Goal: Information Seeking & Learning: Learn about a topic

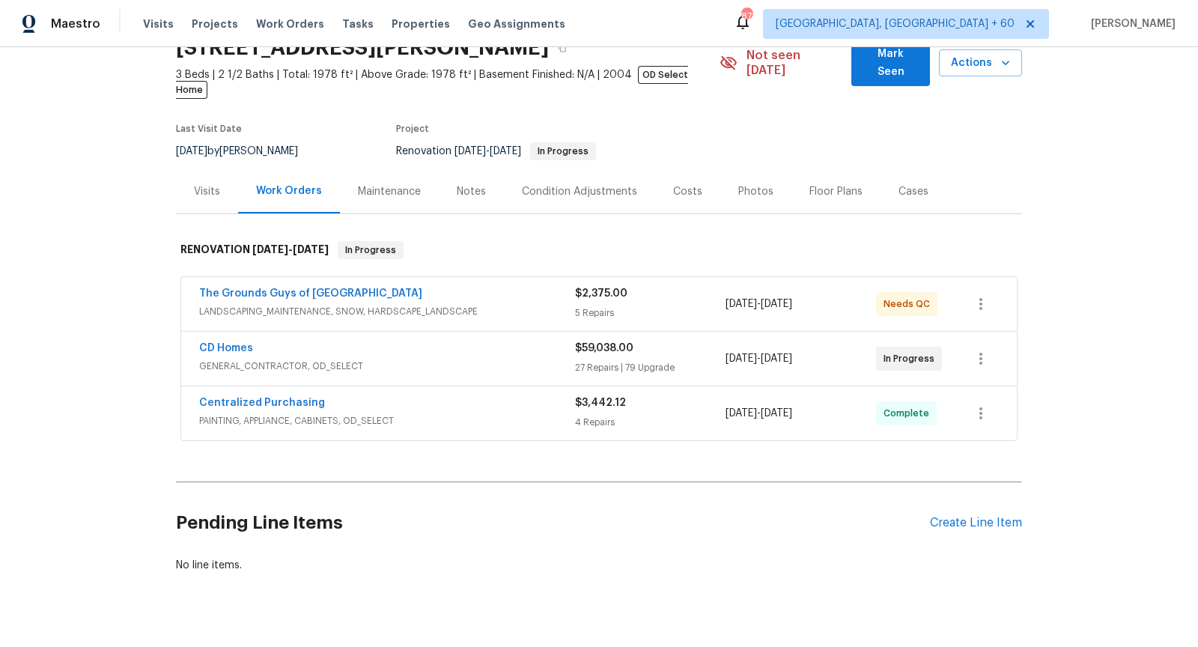
scroll to position [82, 0]
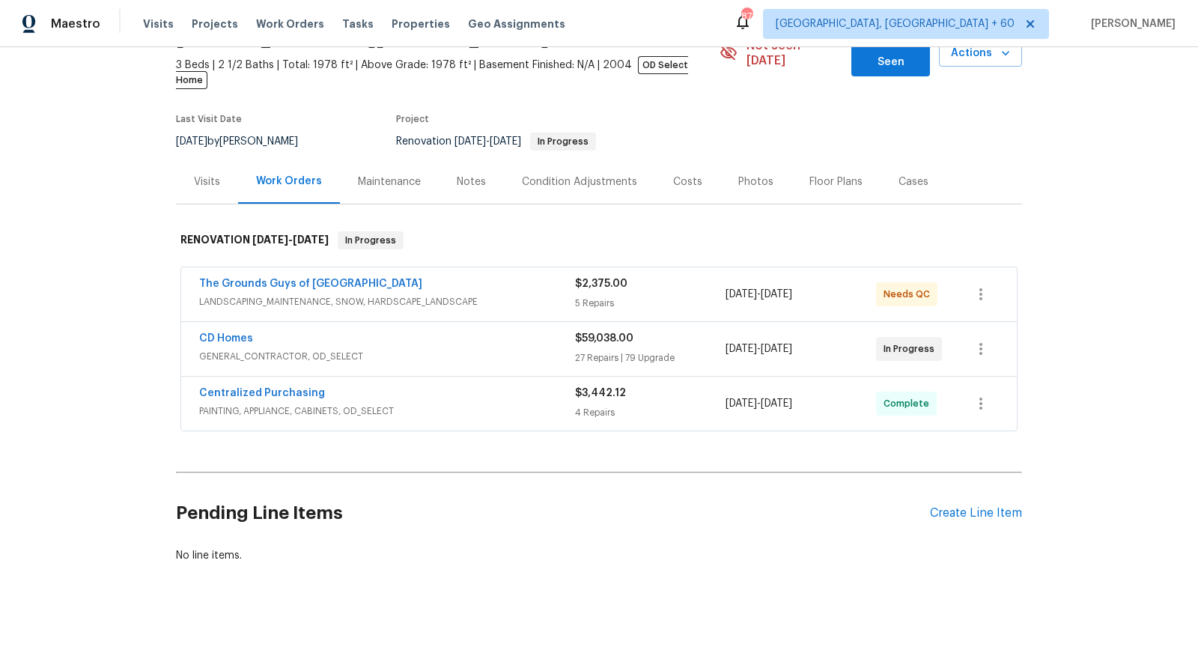
click at [329, 294] on span "LANDSCAPING_MAINTENANCE, SNOW, HARDSCAPE_LANDSCAPE" at bounding box center [387, 301] width 376 height 15
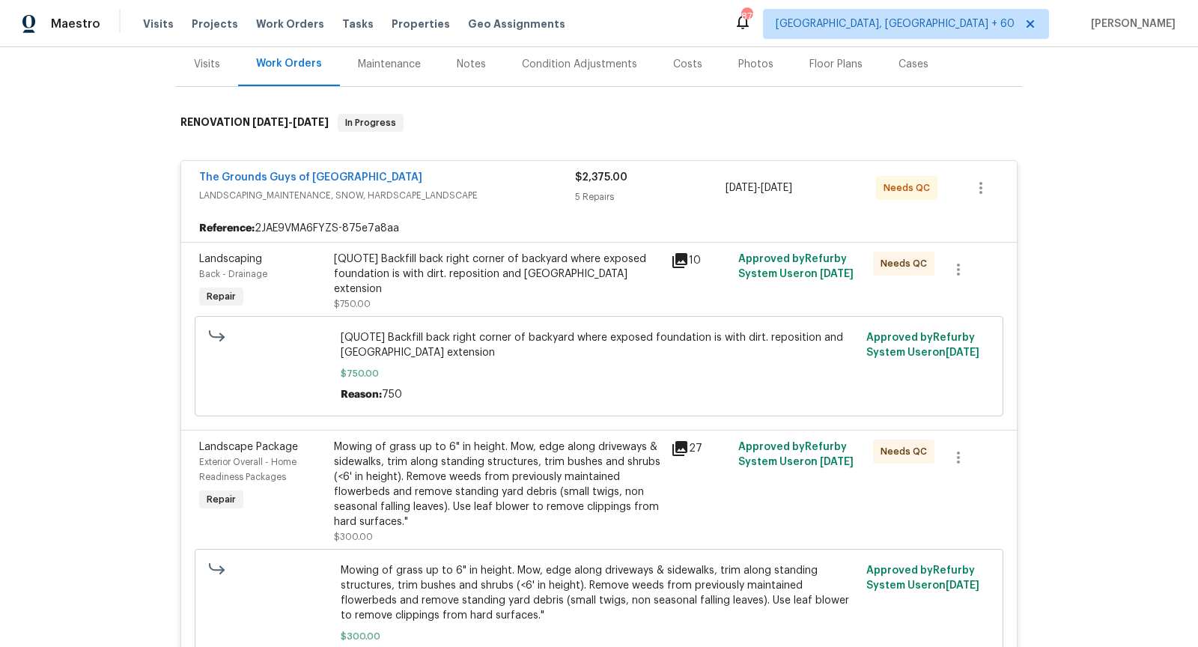
scroll to position [204, 0]
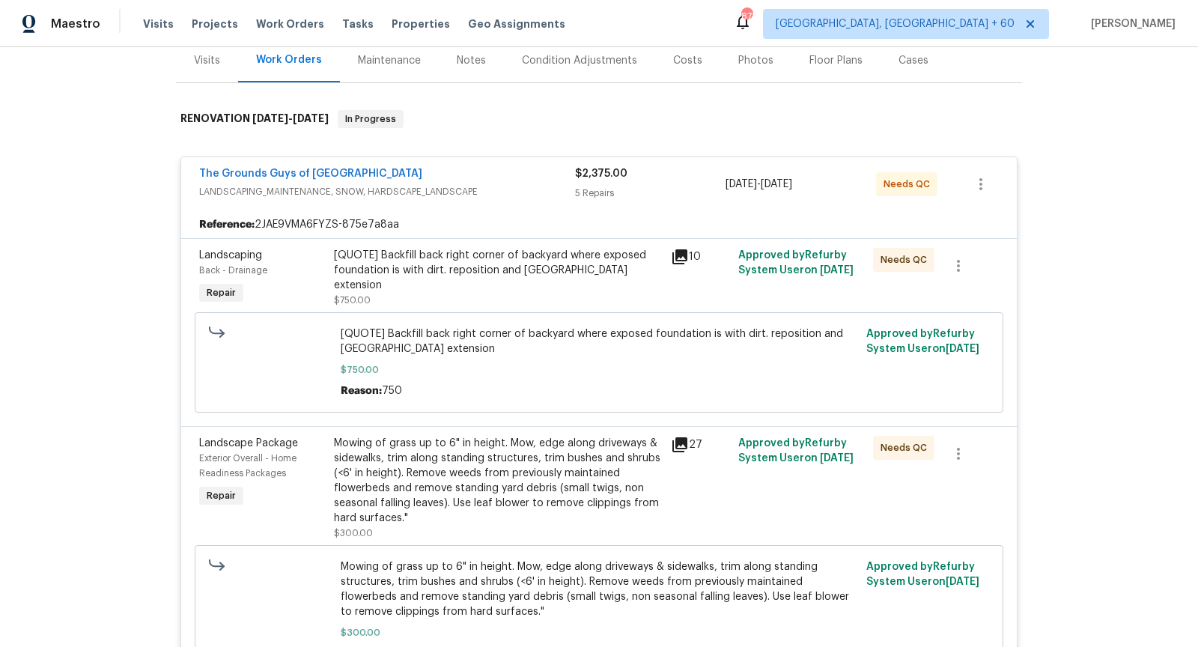
click at [684, 248] on icon at bounding box center [680, 257] width 18 height 18
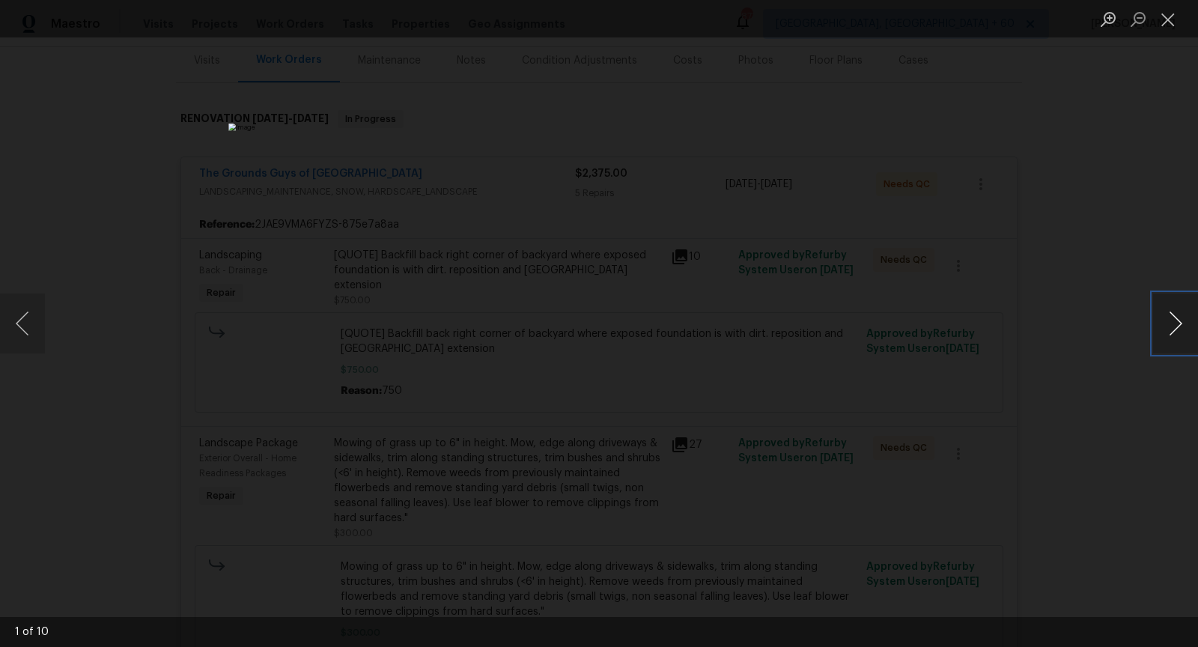
click at [1181, 322] on button "Next image" at bounding box center [1175, 323] width 45 height 60
click at [1172, 19] on button "Close lightbox" at bounding box center [1168, 19] width 30 height 26
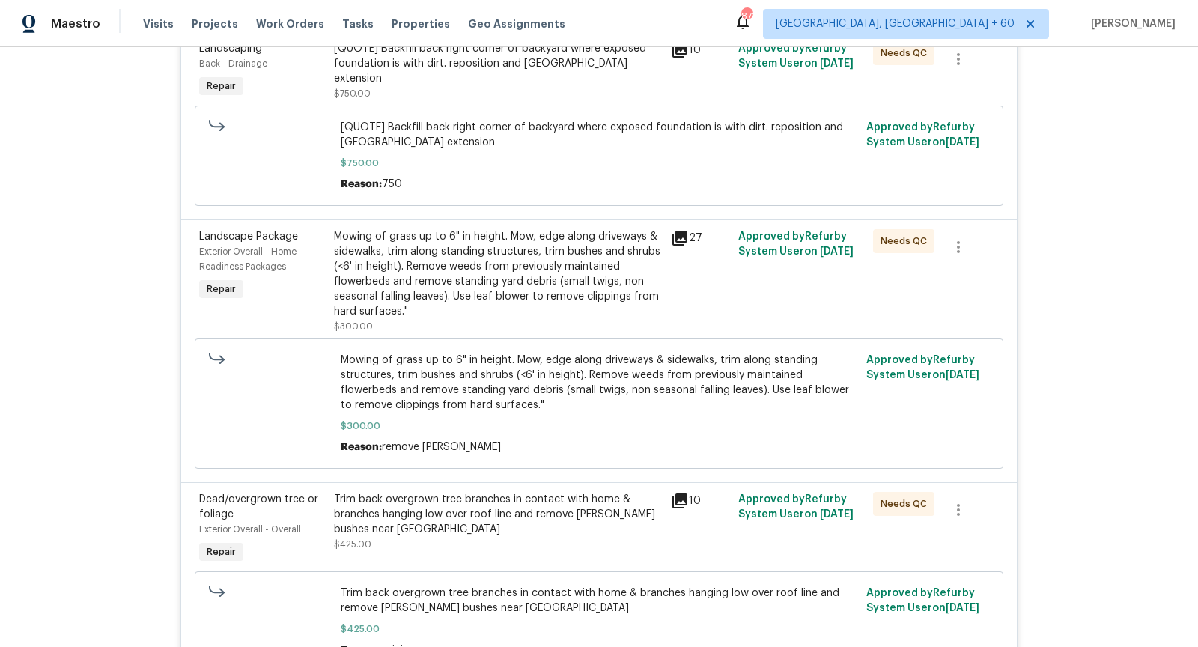
scroll to position [408, 0]
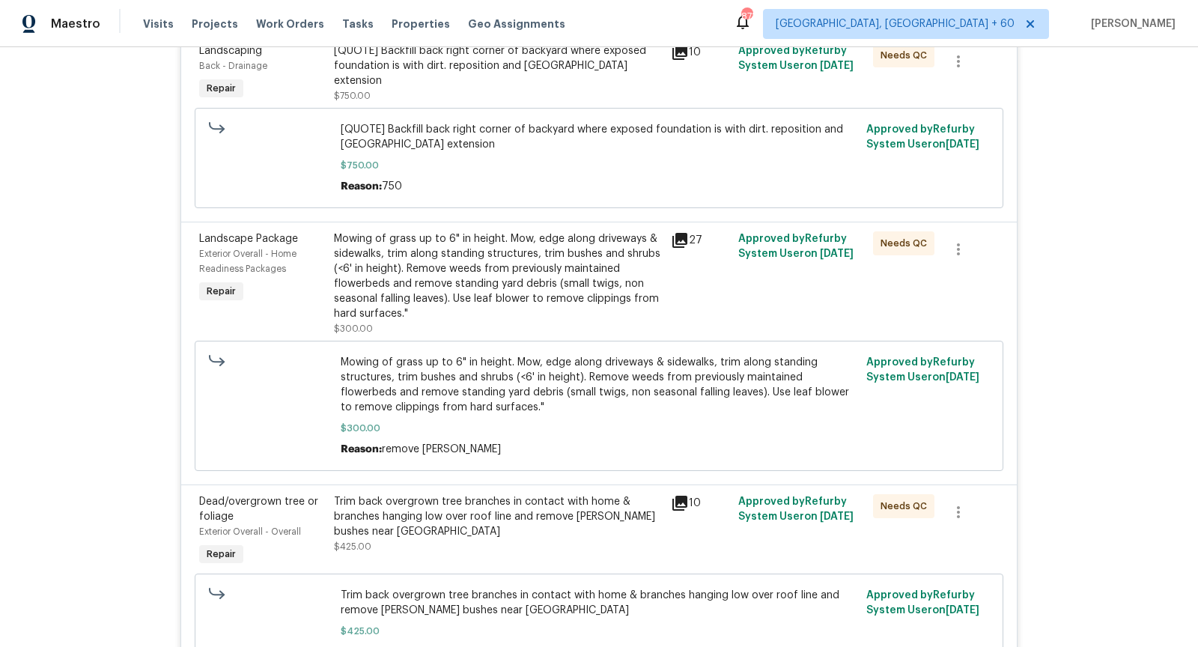
click at [687, 231] on icon at bounding box center [680, 240] width 18 height 18
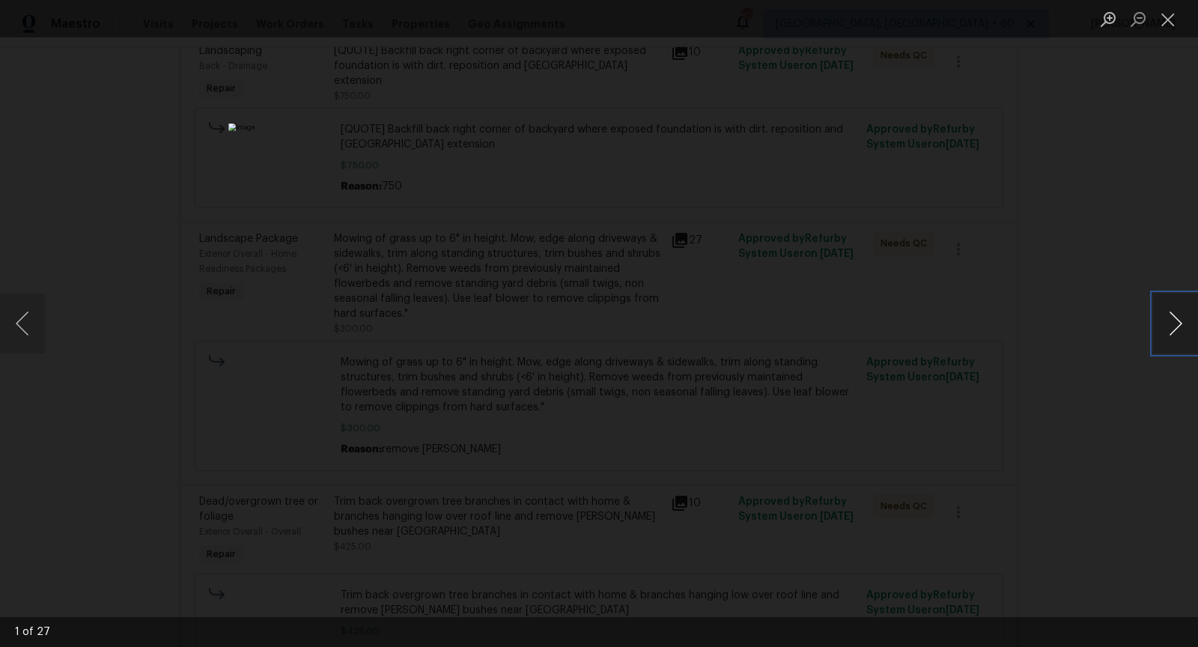
click at [1178, 338] on button "Next image" at bounding box center [1175, 323] width 45 height 60
click at [1167, 304] on button "Next image" at bounding box center [1175, 323] width 45 height 60
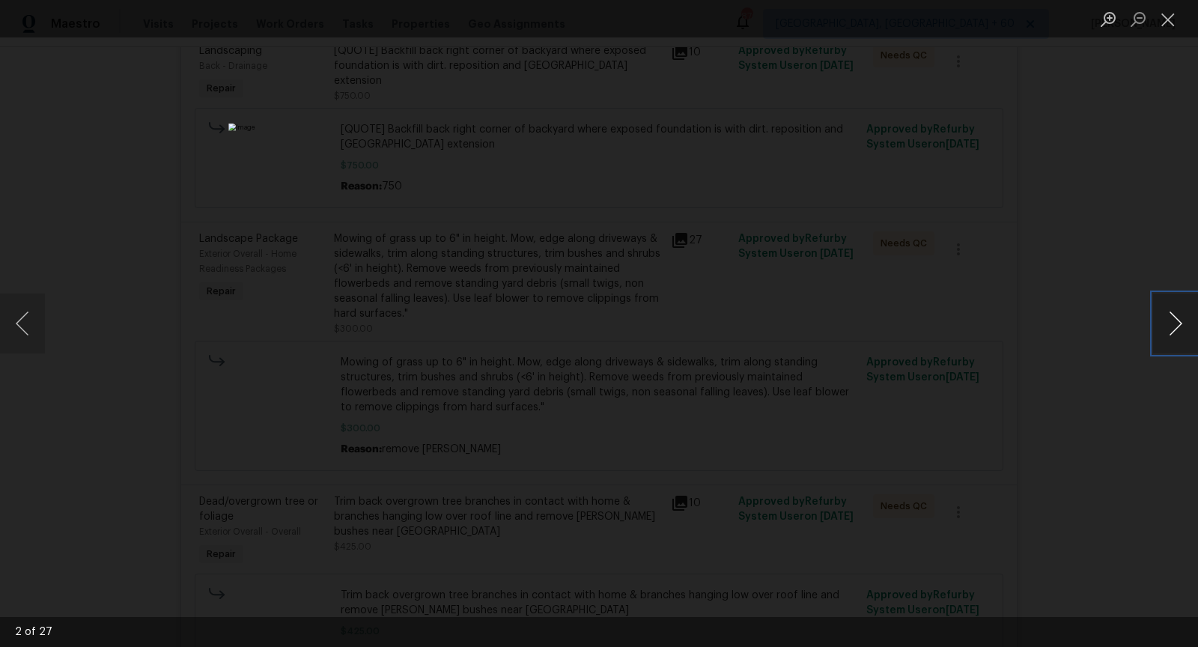
click at [1167, 304] on button "Next image" at bounding box center [1175, 323] width 45 height 60
click at [1159, 342] on button "Next image" at bounding box center [1175, 323] width 45 height 60
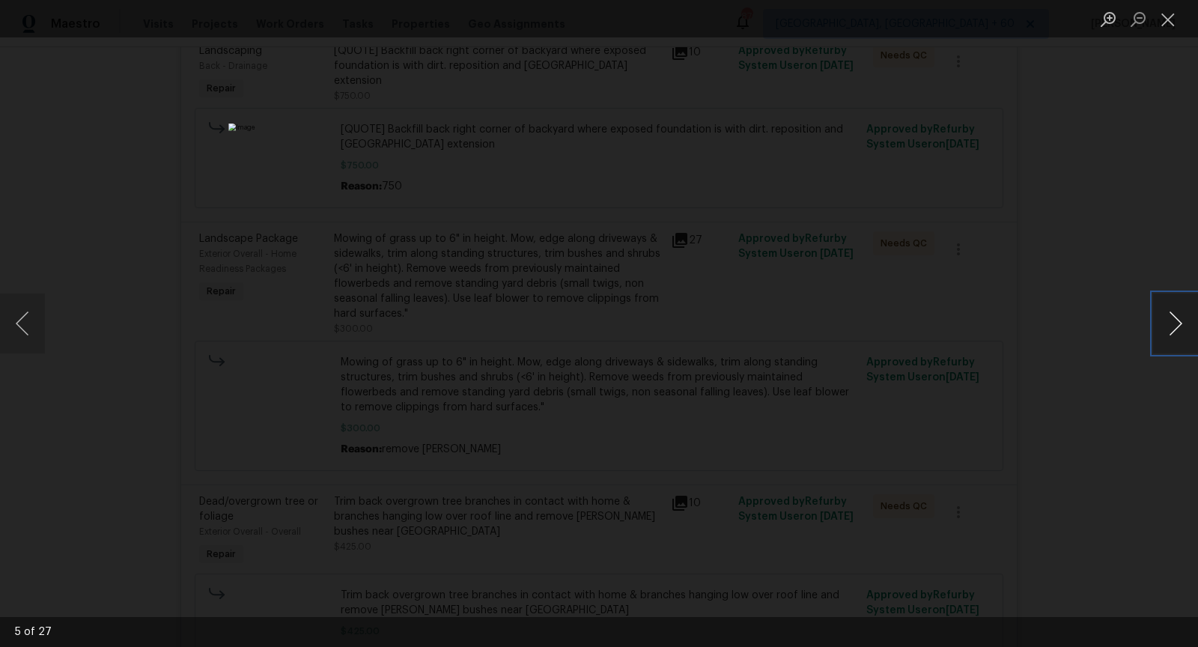
click at [1159, 342] on button "Next image" at bounding box center [1175, 323] width 45 height 60
click at [1163, 341] on button "Next image" at bounding box center [1175, 323] width 45 height 60
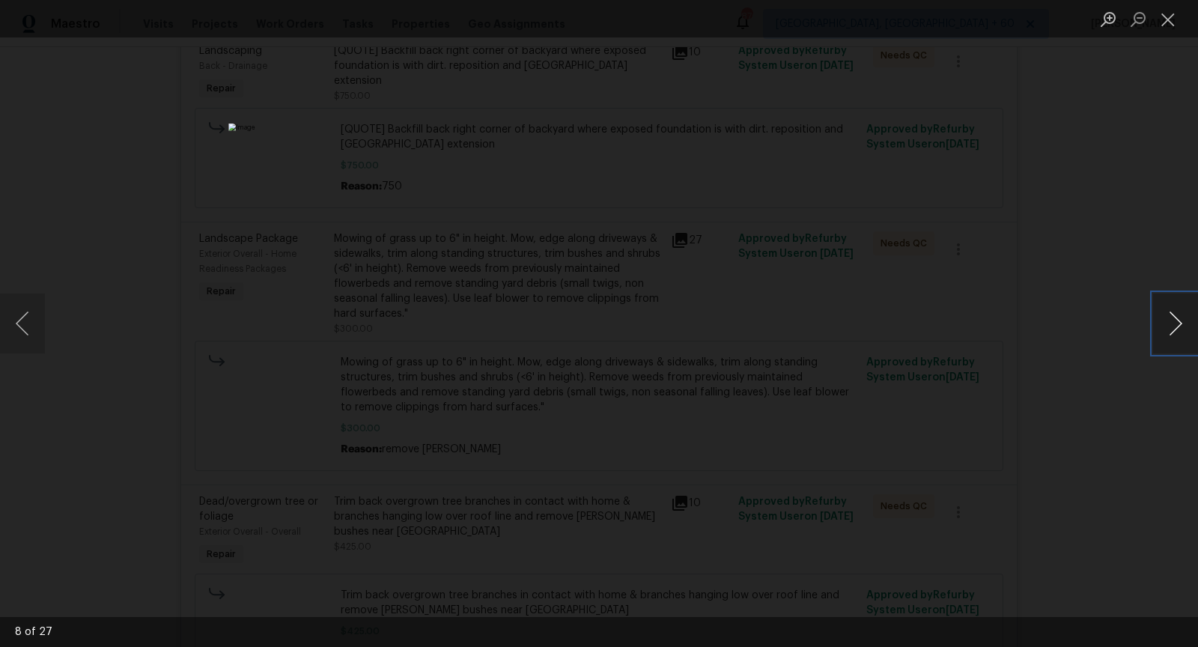
click at [1158, 346] on button "Next image" at bounding box center [1175, 323] width 45 height 60
click at [1166, 329] on button "Next image" at bounding box center [1175, 323] width 45 height 60
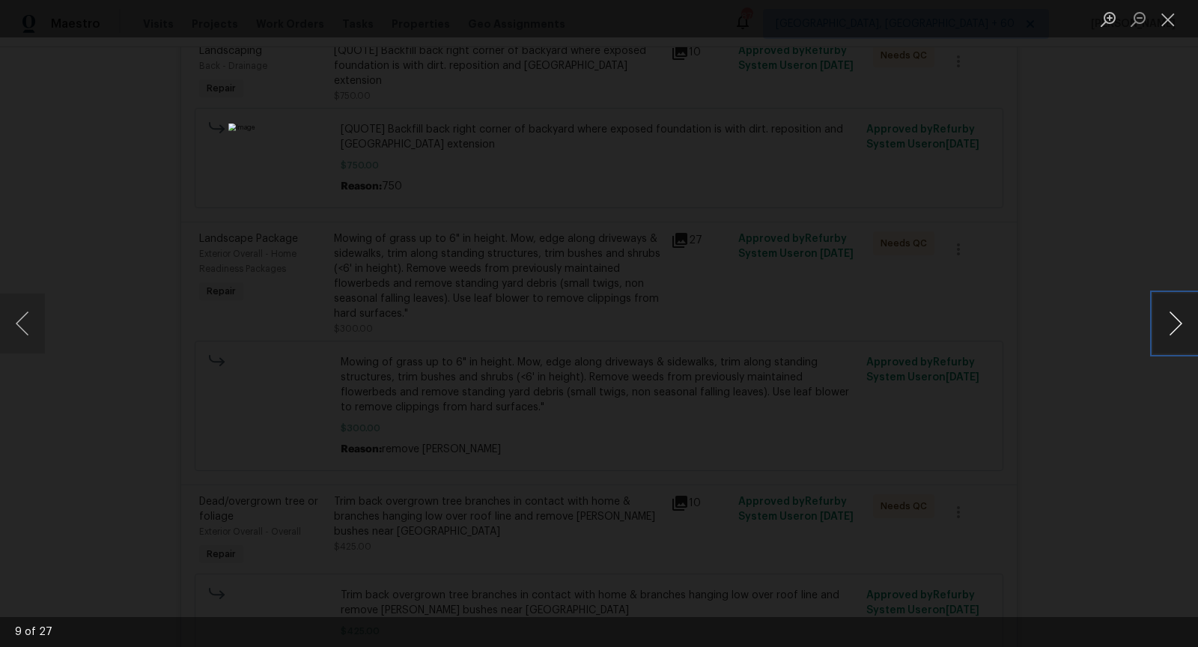
click at [1166, 329] on button "Next image" at bounding box center [1175, 323] width 45 height 60
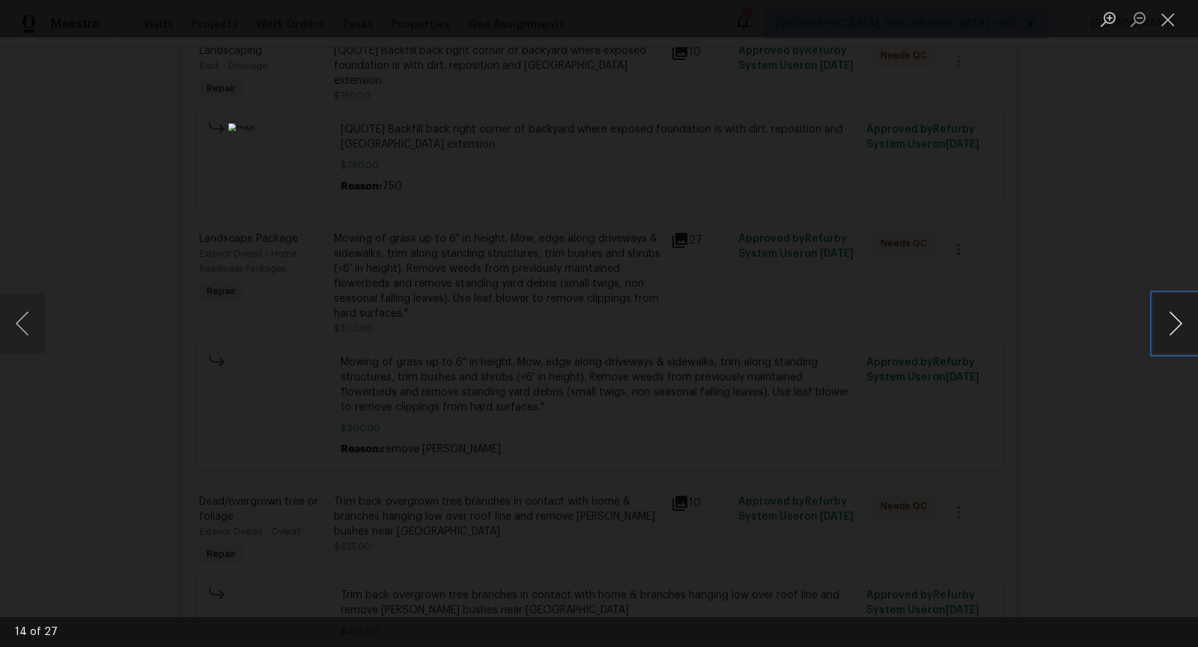
click at [1166, 329] on button "Next image" at bounding box center [1175, 323] width 45 height 60
click at [1175, 19] on button "Close lightbox" at bounding box center [1168, 19] width 30 height 26
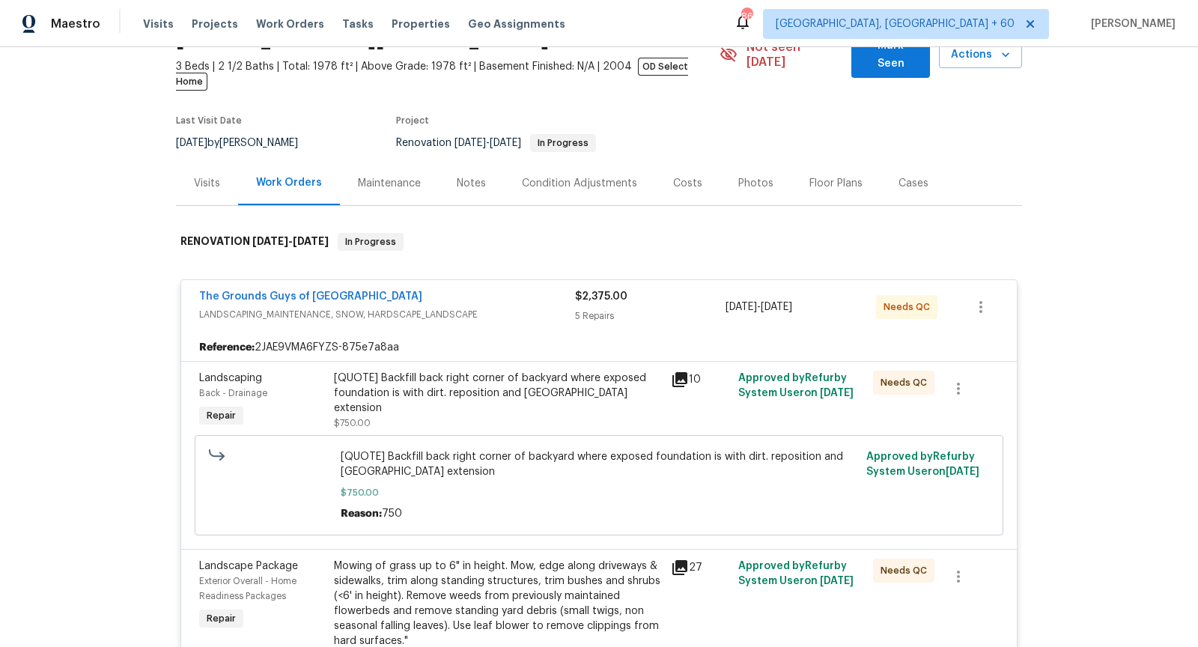
scroll to position [0, 0]
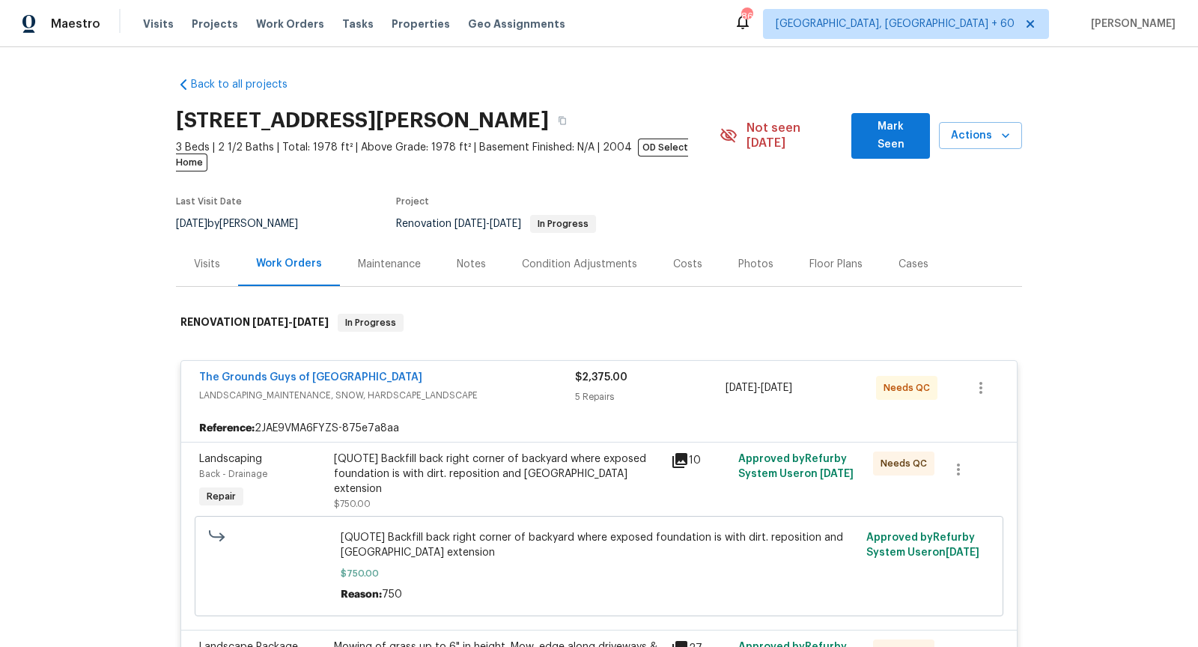
click at [517, 388] on span "LANDSCAPING_MAINTENANCE, SNOW, HARDSCAPE_LANDSCAPE" at bounding box center [387, 395] width 376 height 15
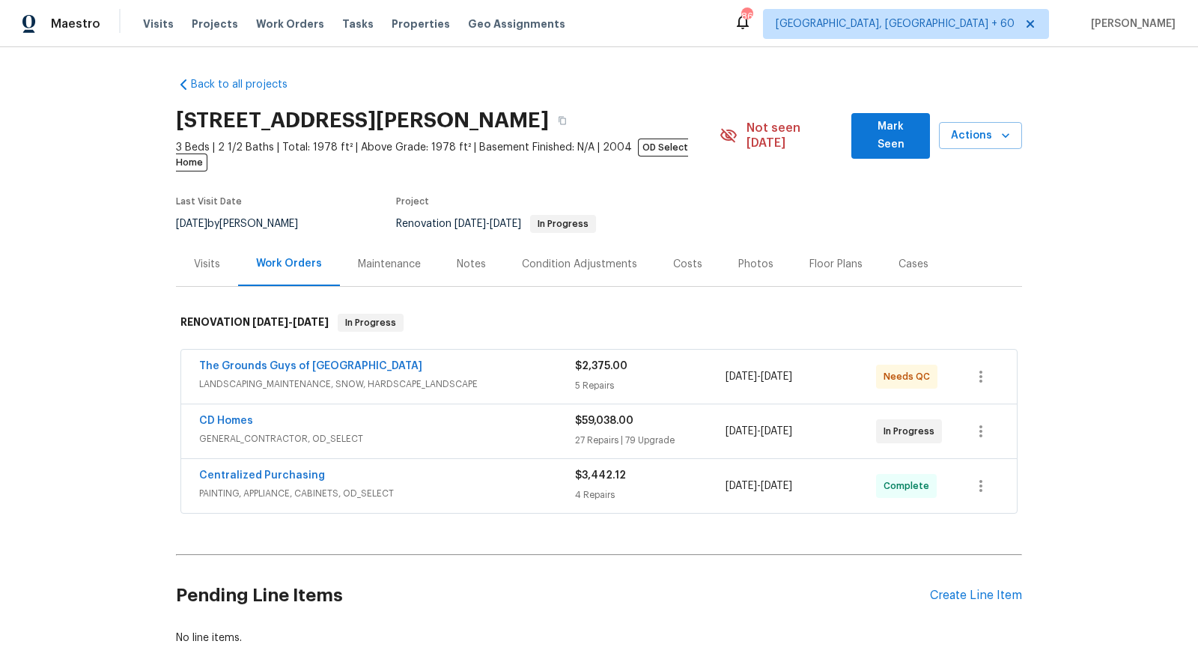
click at [517, 377] on span "LANDSCAPING_MAINTENANCE, SNOW, HARDSCAPE_LANDSCAPE" at bounding box center [387, 384] width 376 height 15
